Goal: Task Accomplishment & Management: Manage account settings

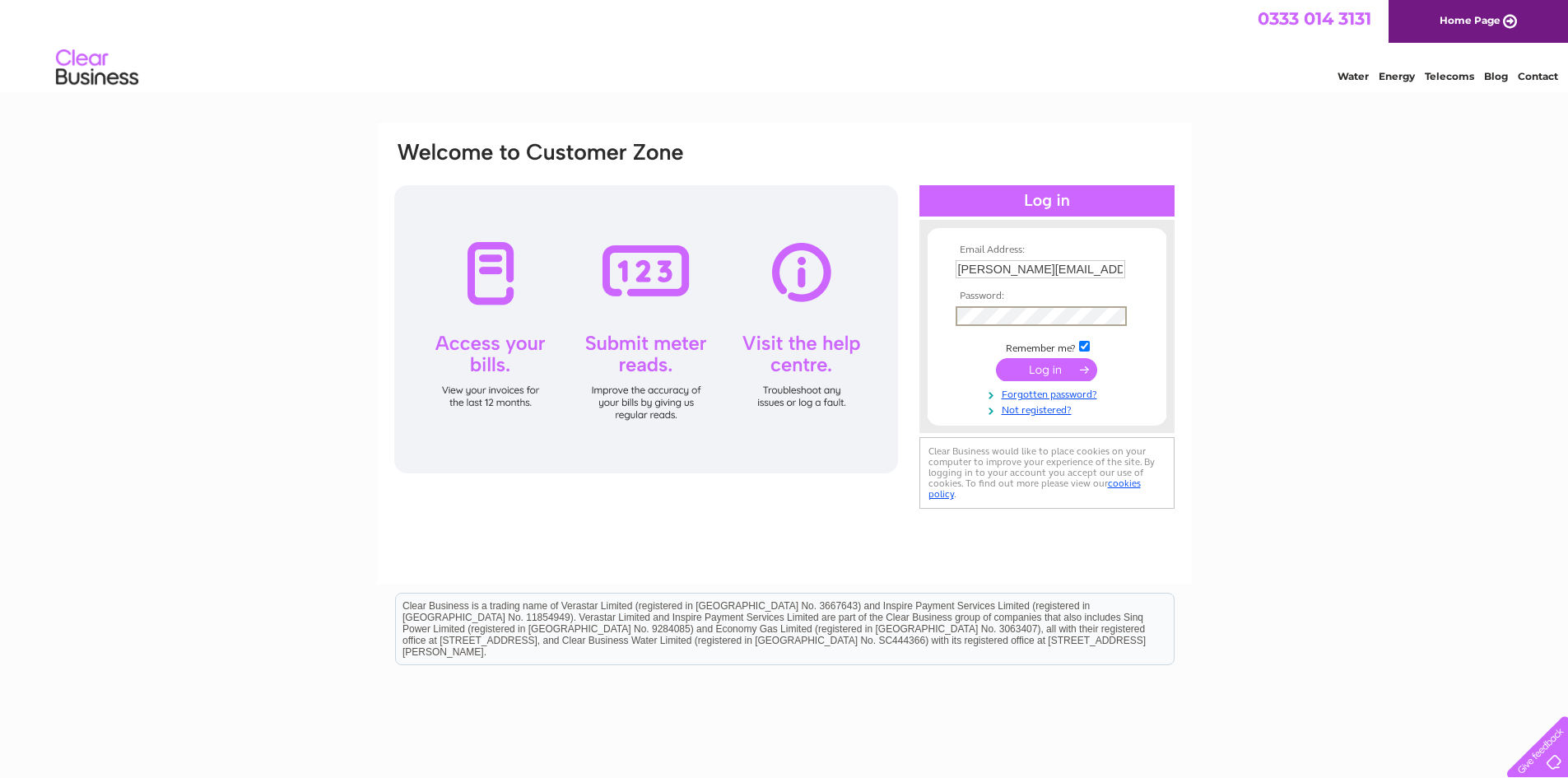
click at [1087, 345] on input "checkbox" at bounding box center [1085, 346] width 11 height 11
checkbox input "false"
click at [1072, 375] on input "submit" at bounding box center [1047, 368] width 101 height 23
click at [996, 358] on input "submit" at bounding box center [1047, 369] width 101 height 23
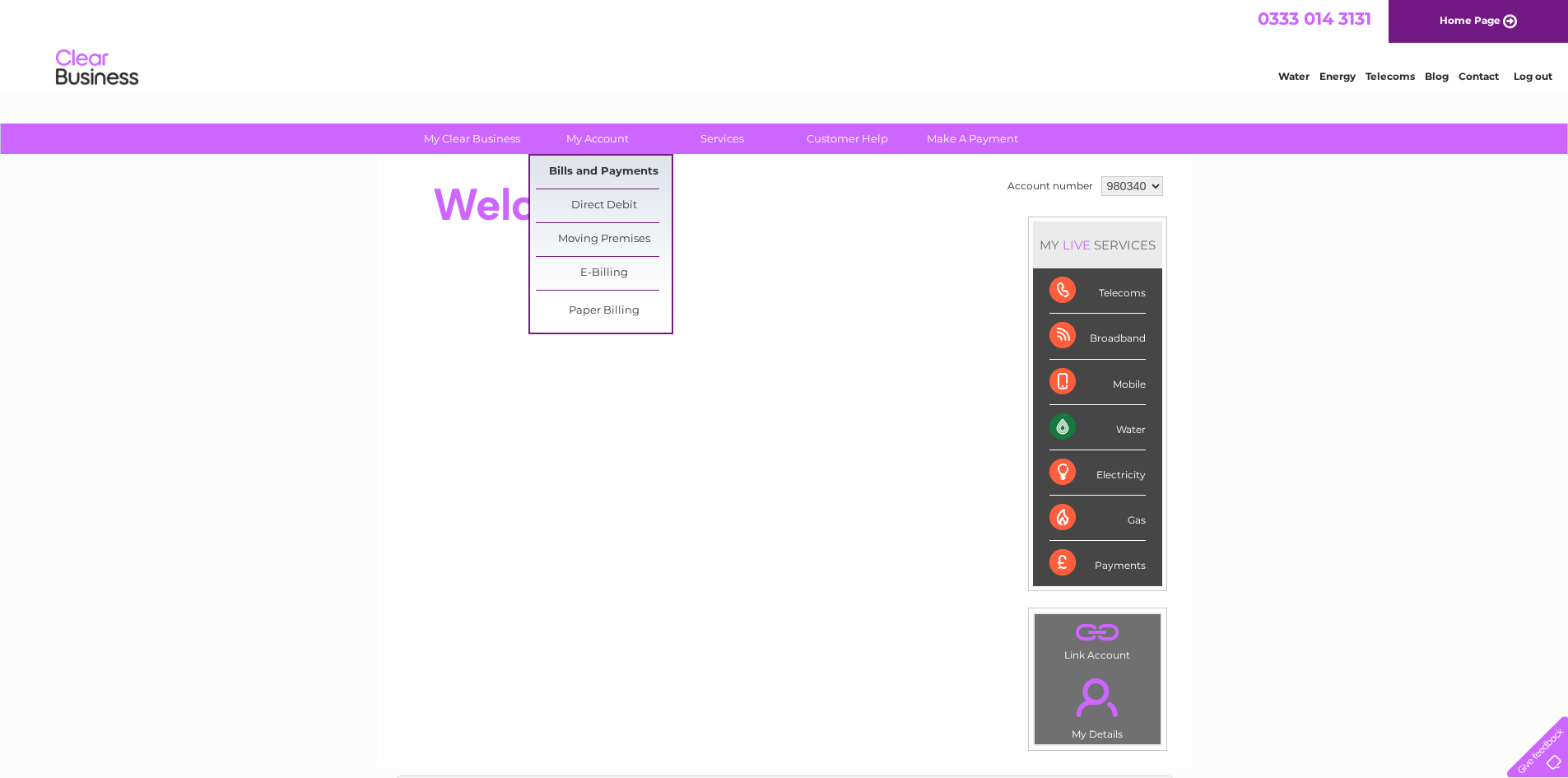
click at [589, 162] on link "Bills and Payments" at bounding box center [604, 172] width 136 height 33
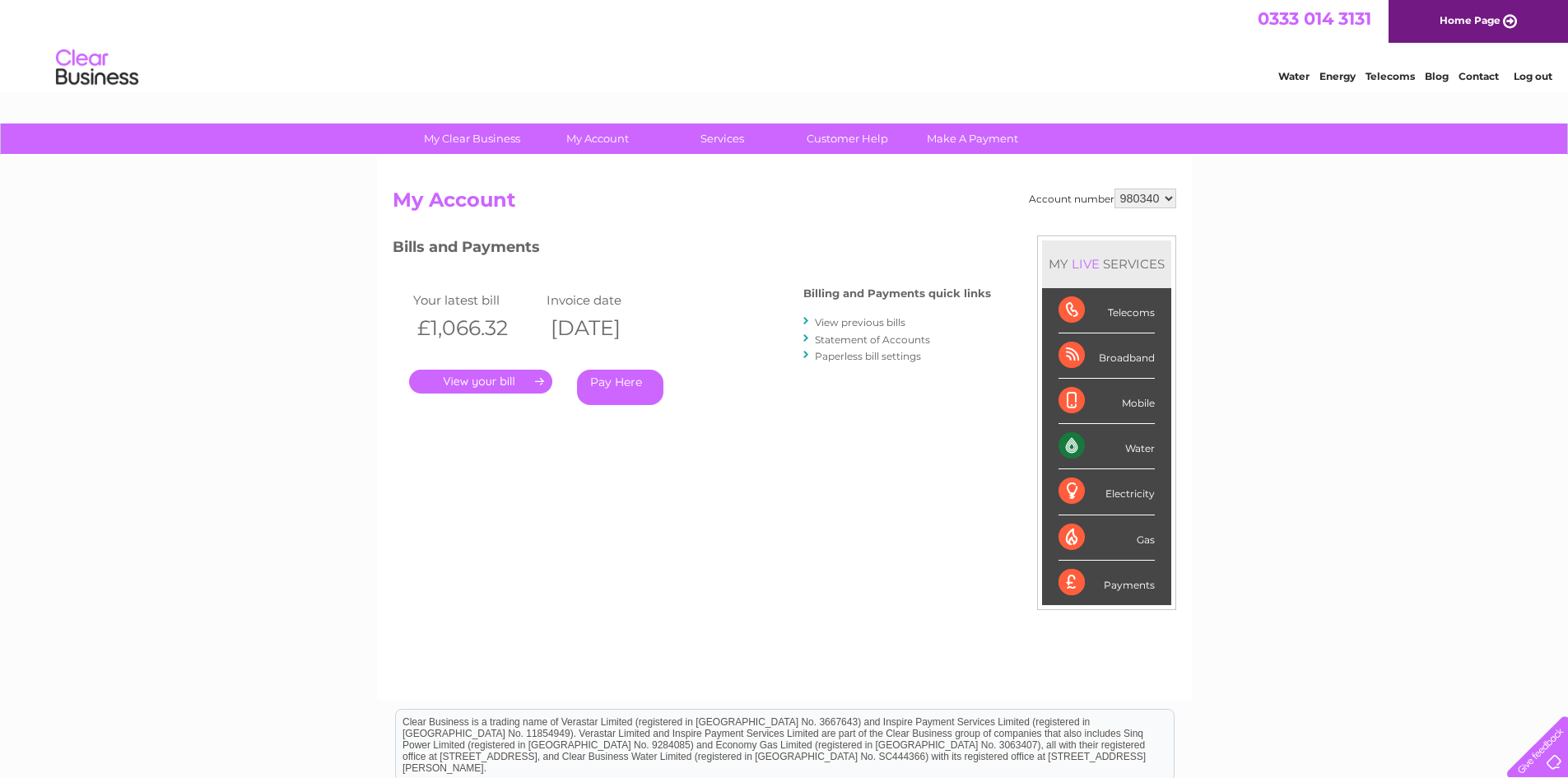
click at [489, 378] on link "." at bounding box center [481, 382] width 143 height 24
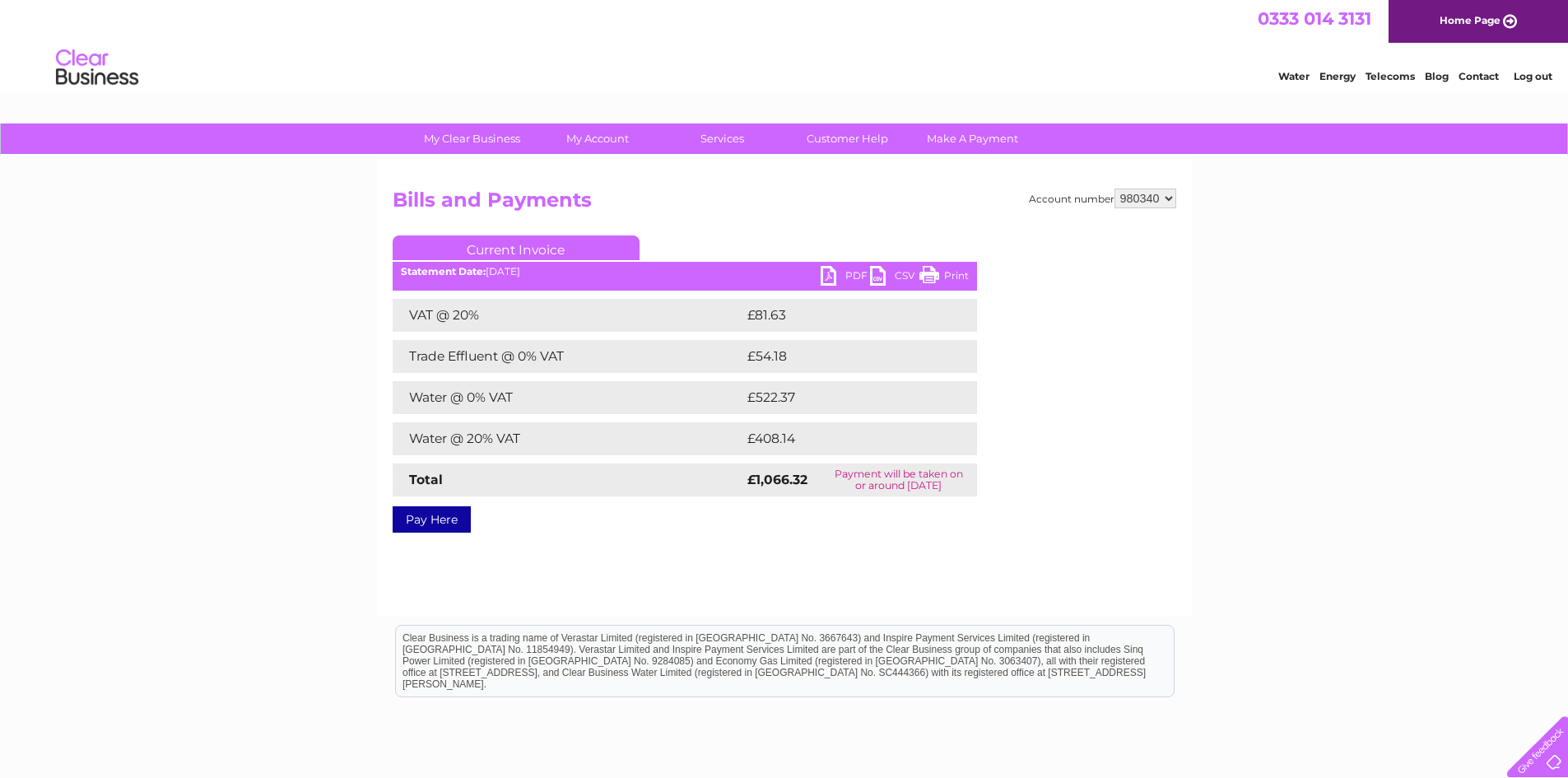
click at [852, 275] on link "PDF" at bounding box center [845, 278] width 50 height 24
